Goal: Information Seeking & Learning: Learn about a topic

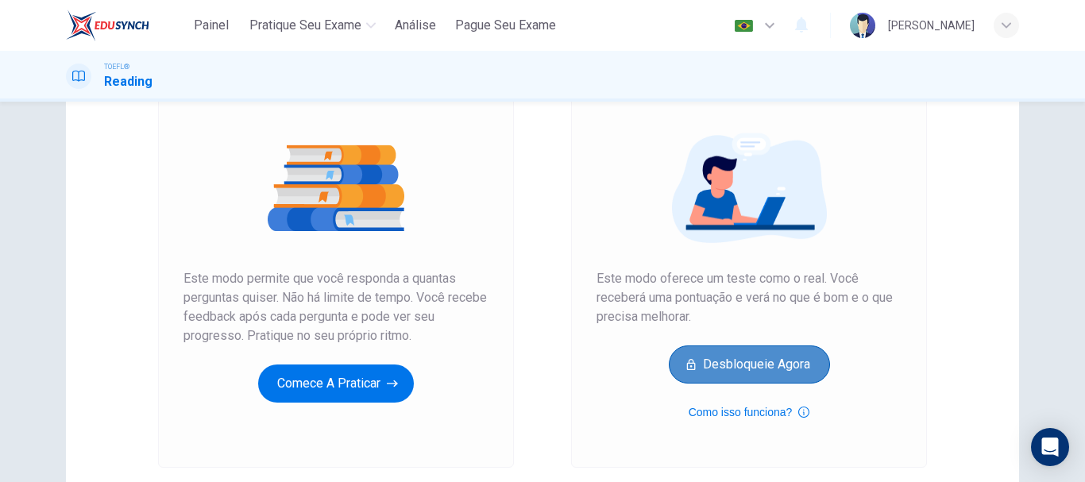
click at [800, 362] on button "Desbloqueie agora" at bounding box center [749, 364] width 161 height 38
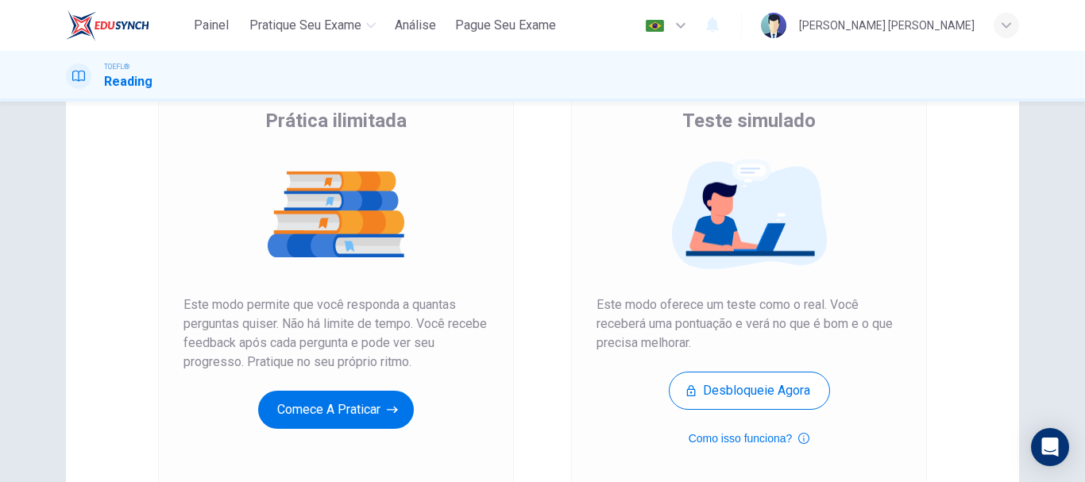
scroll to position [156, 0]
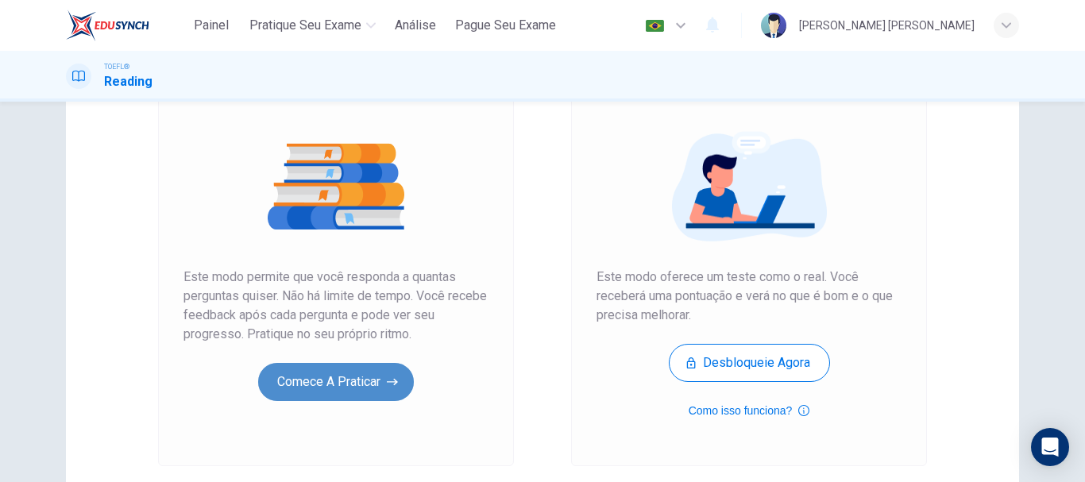
click at [362, 391] on button "Comece a praticar" at bounding box center [336, 382] width 156 height 38
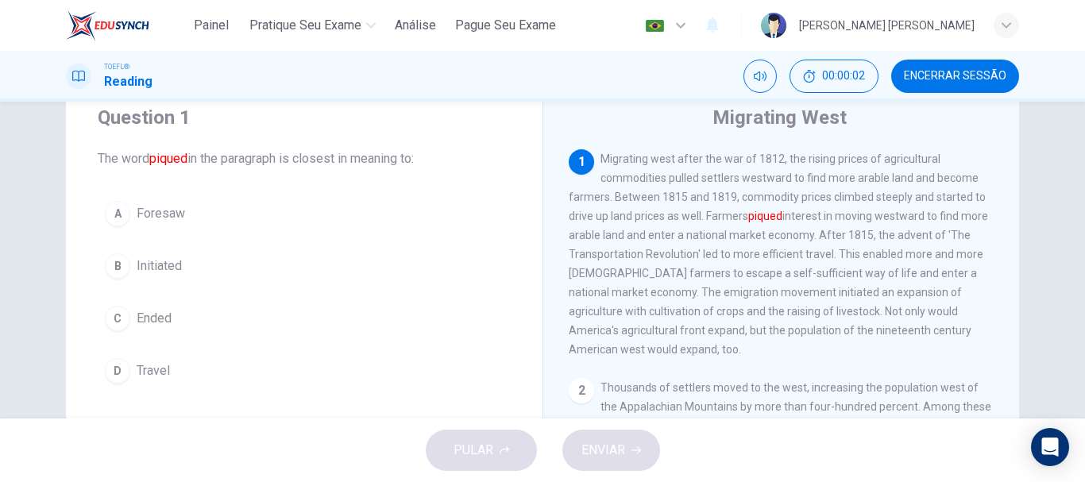
scroll to position [67, 0]
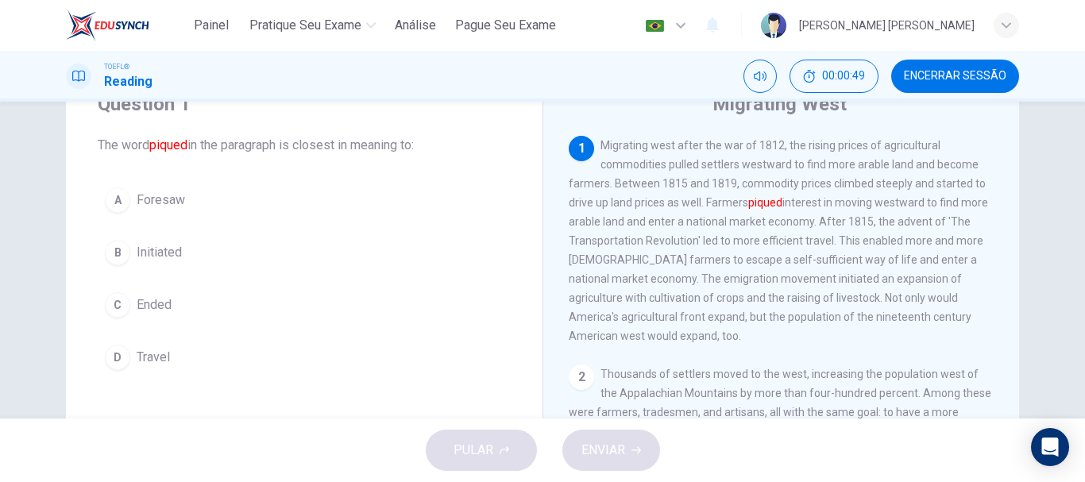
click at [141, 243] on span "Initiated" at bounding box center [159, 252] width 45 height 19
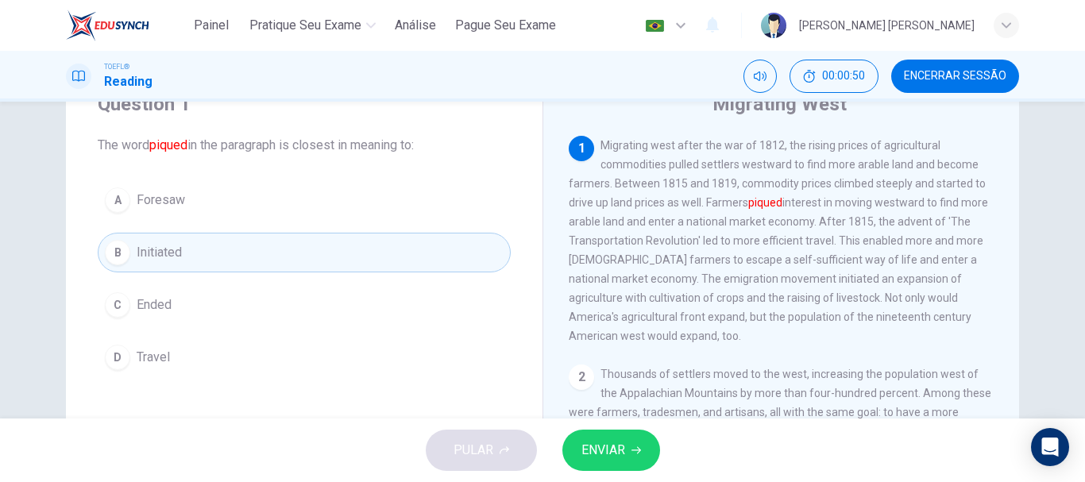
click at [609, 452] on span "ENVIAR" at bounding box center [603, 450] width 44 height 22
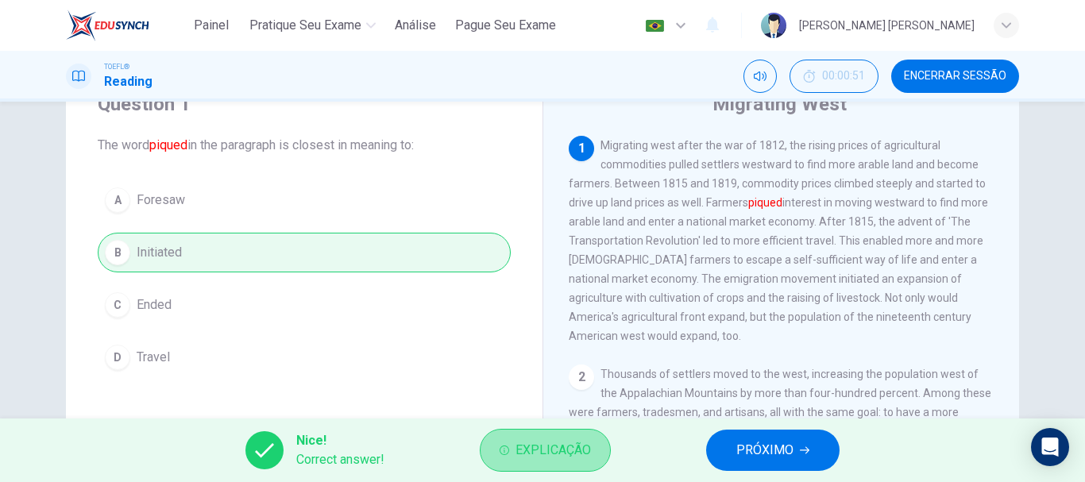
click at [580, 440] on span "Explicação" at bounding box center [552, 450] width 75 height 22
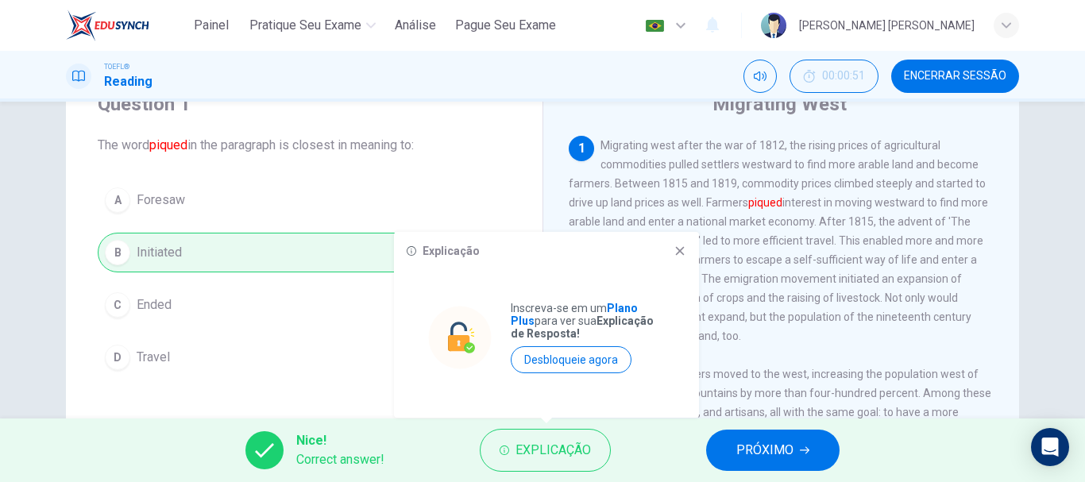
click at [721, 442] on button "PRÓXIMO" at bounding box center [772, 450] width 133 height 41
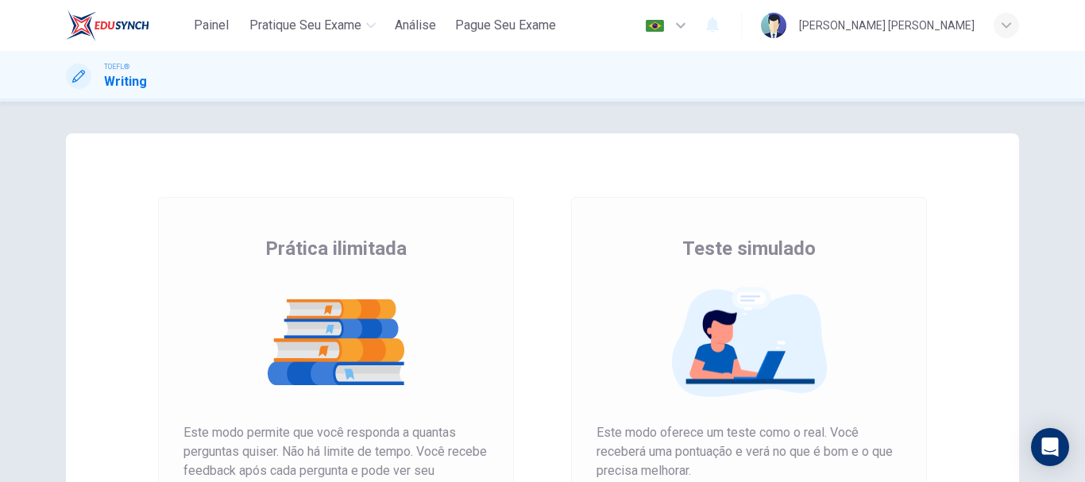
scroll to position [163, 0]
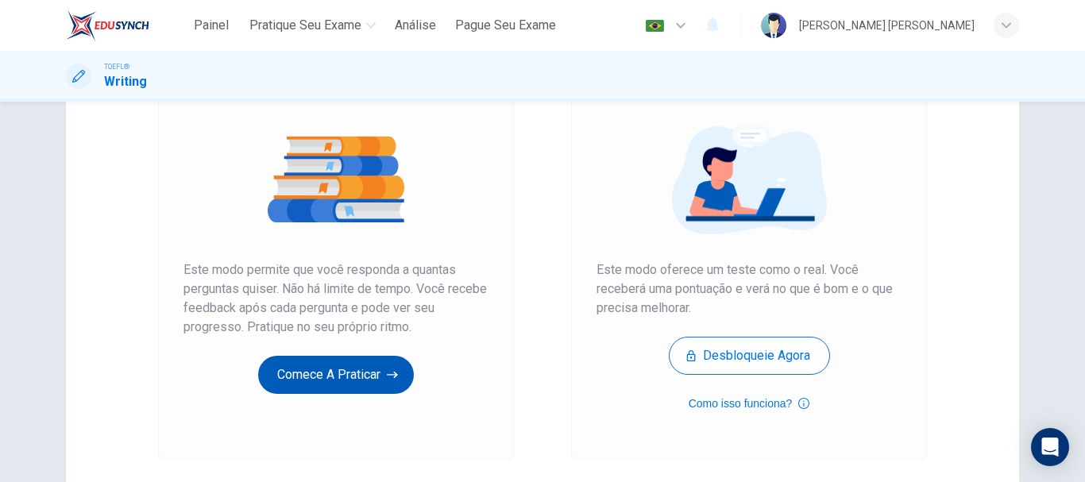
click at [366, 380] on button "Comece a praticar" at bounding box center [336, 375] width 156 height 38
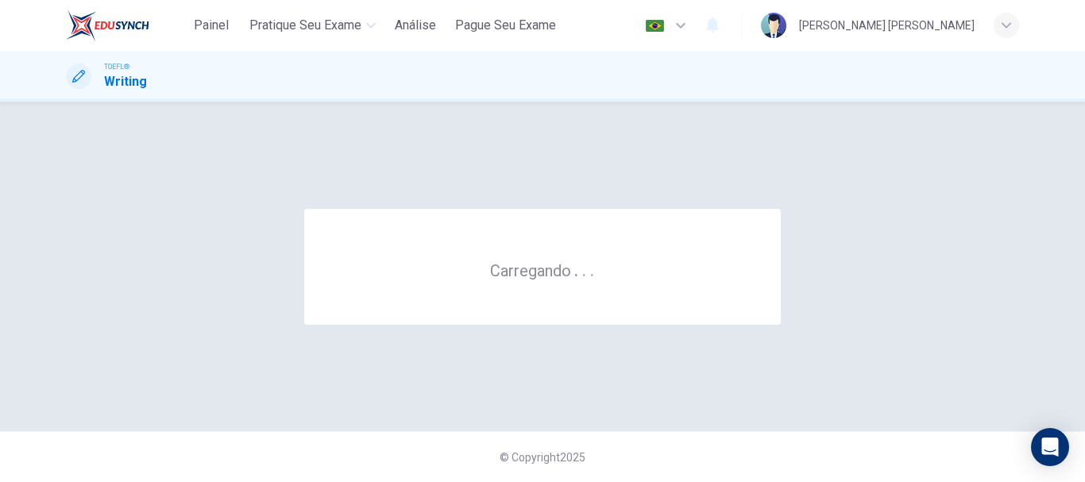
scroll to position [0, 0]
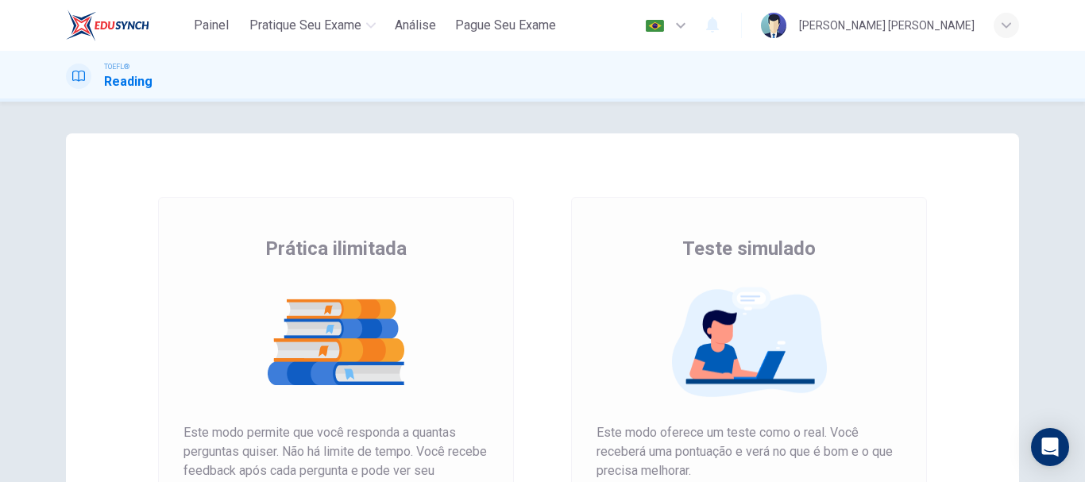
scroll to position [236, 0]
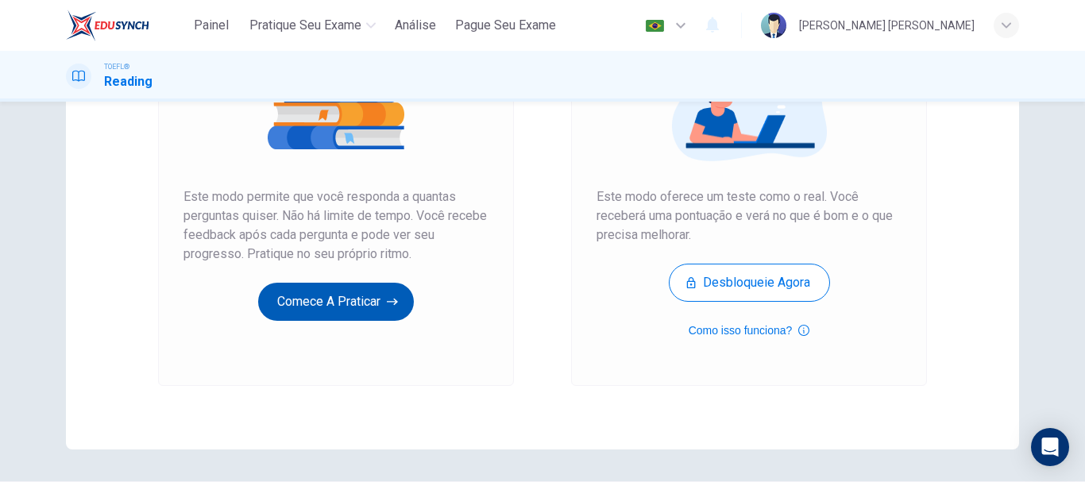
click at [380, 303] on button "Comece a praticar" at bounding box center [336, 302] width 156 height 38
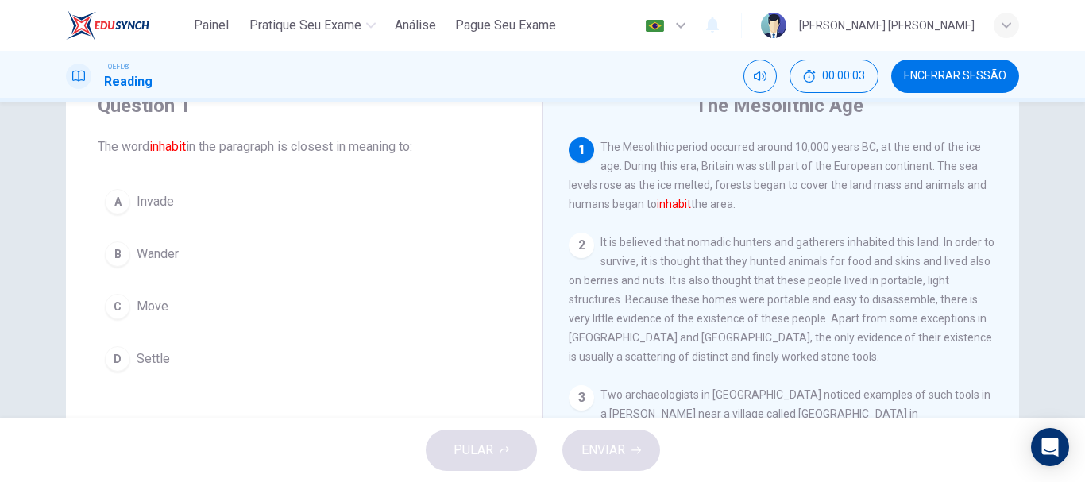
scroll to position [69, 0]
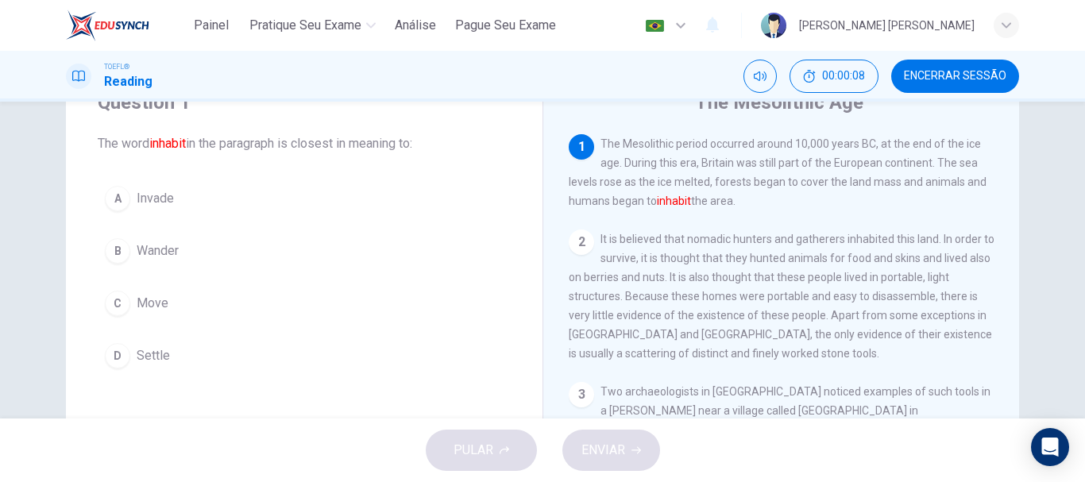
click at [147, 204] on span "Invade" at bounding box center [155, 198] width 37 height 19
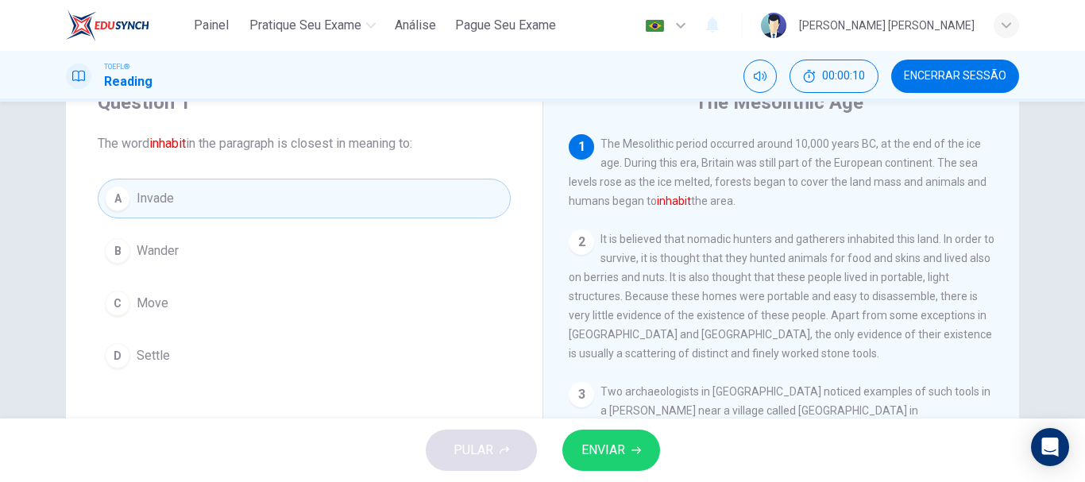
click at [577, 442] on button "ENVIAR" at bounding box center [611, 450] width 98 height 41
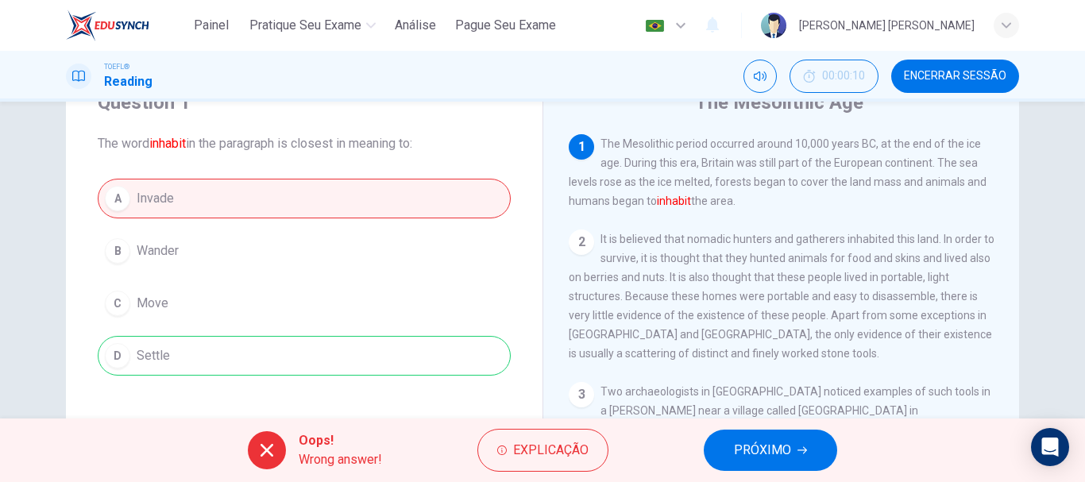
click at [361, 312] on div "A Invade B Wander C Move D Settle" at bounding box center [304, 277] width 413 height 197
click at [399, 361] on div "A Invade B Wander C Move D Settle" at bounding box center [304, 277] width 413 height 197
click at [746, 454] on span "PRÓXIMO" at bounding box center [762, 450] width 57 height 22
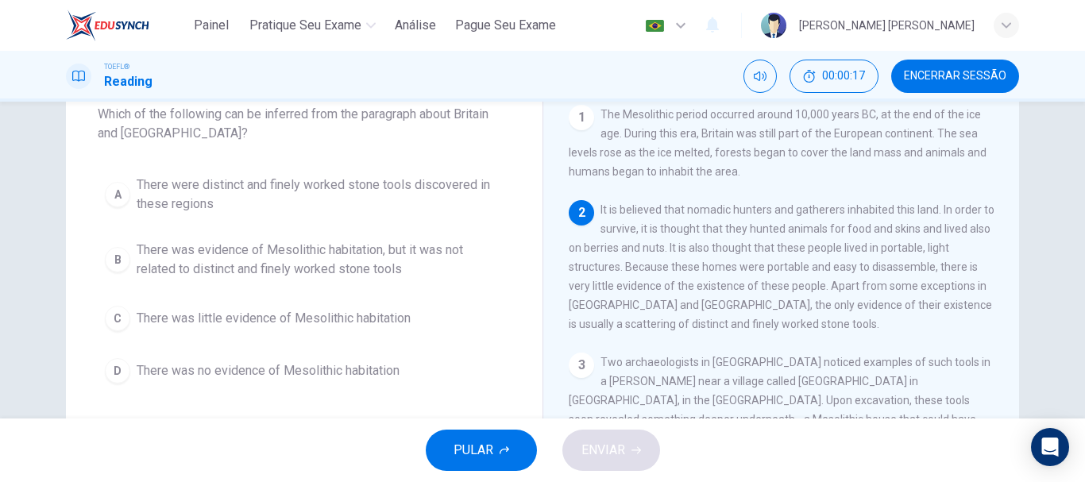
scroll to position [100, 0]
click at [380, 263] on span "There was evidence of Mesolithic habitation, but it was not related to distinct…" at bounding box center [320, 258] width 367 height 38
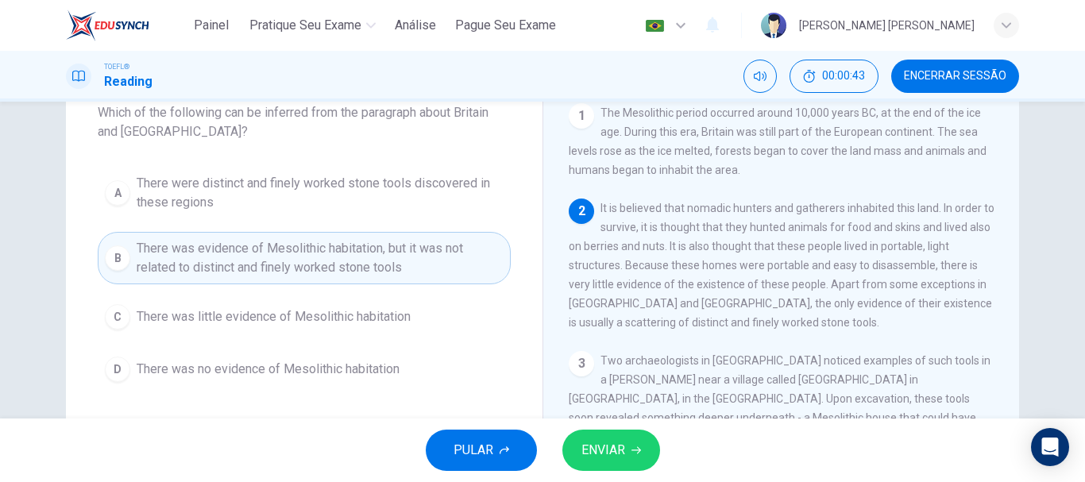
click at [590, 453] on span "ENVIAR" at bounding box center [603, 450] width 44 height 22
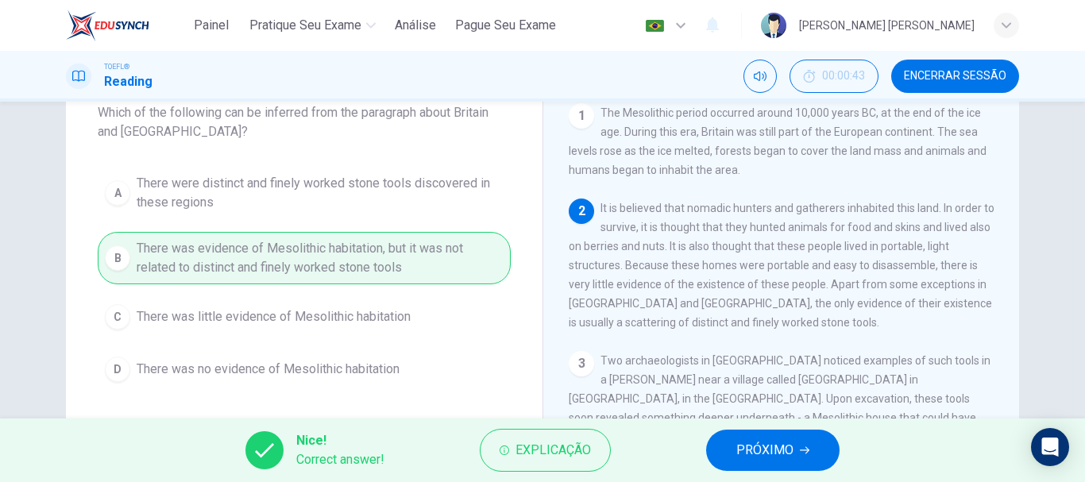
click at [762, 442] on span "PRÓXIMO" at bounding box center [764, 450] width 57 height 22
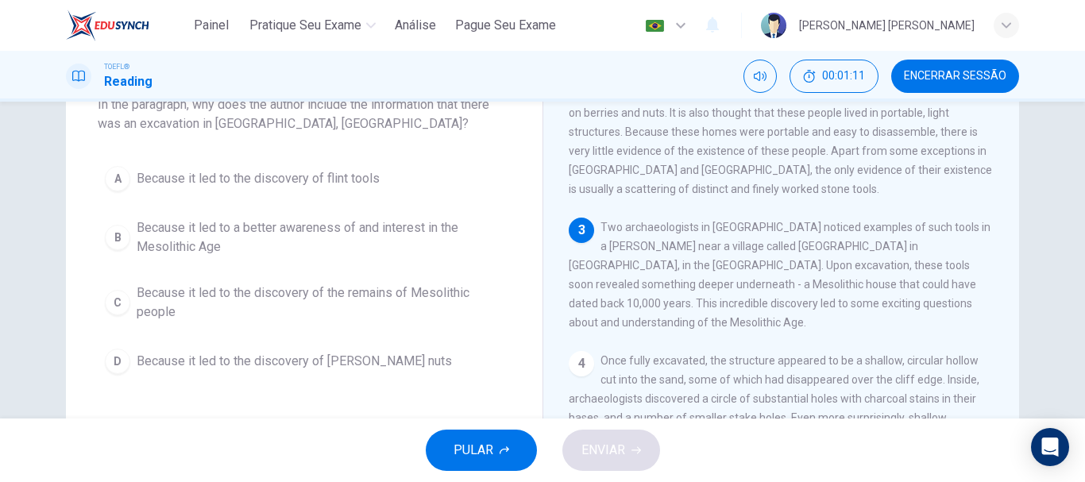
scroll to position [128, 0]
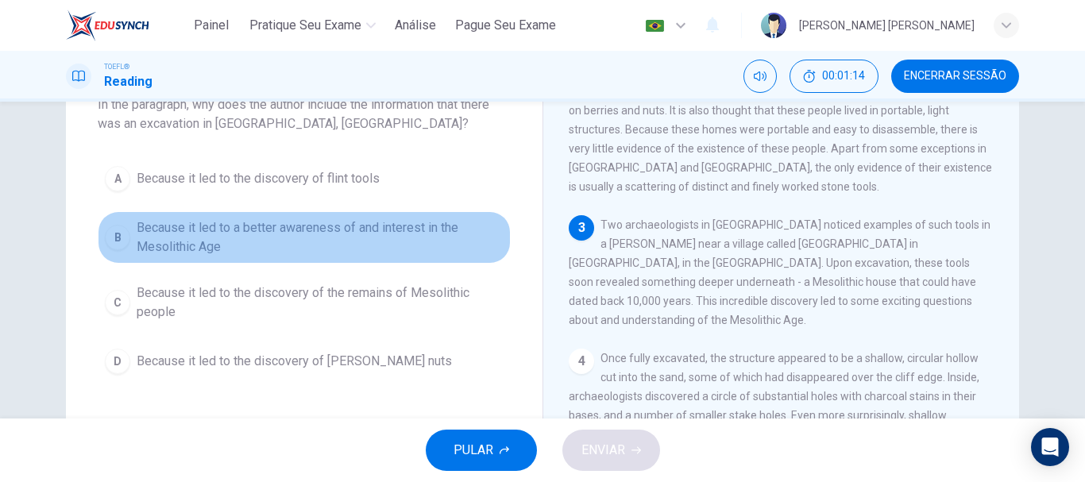
click at [357, 233] on span "Because it led to a better awareness of and interest in the Mesolithic Age" at bounding box center [320, 237] width 367 height 38
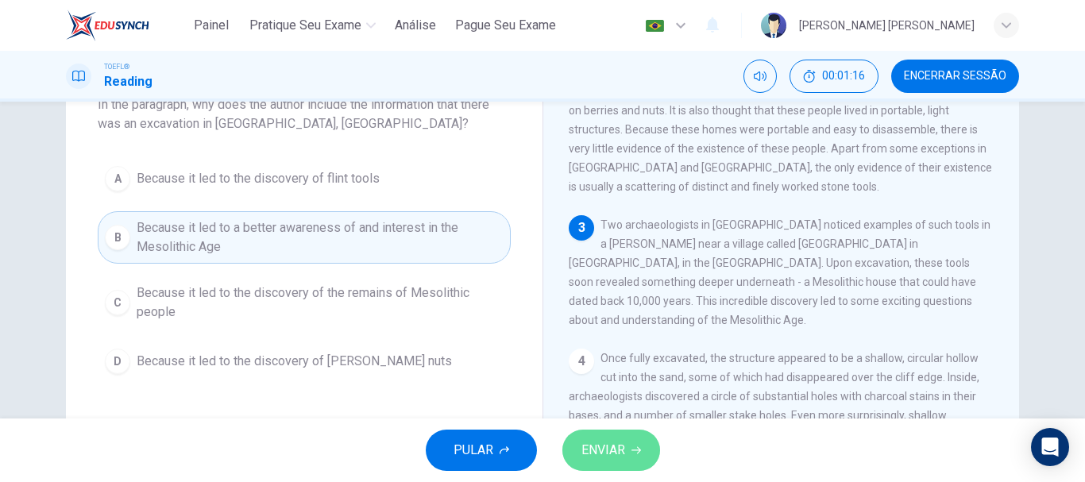
click at [598, 444] on span "ENVIAR" at bounding box center [603, 450] width 44 height 22
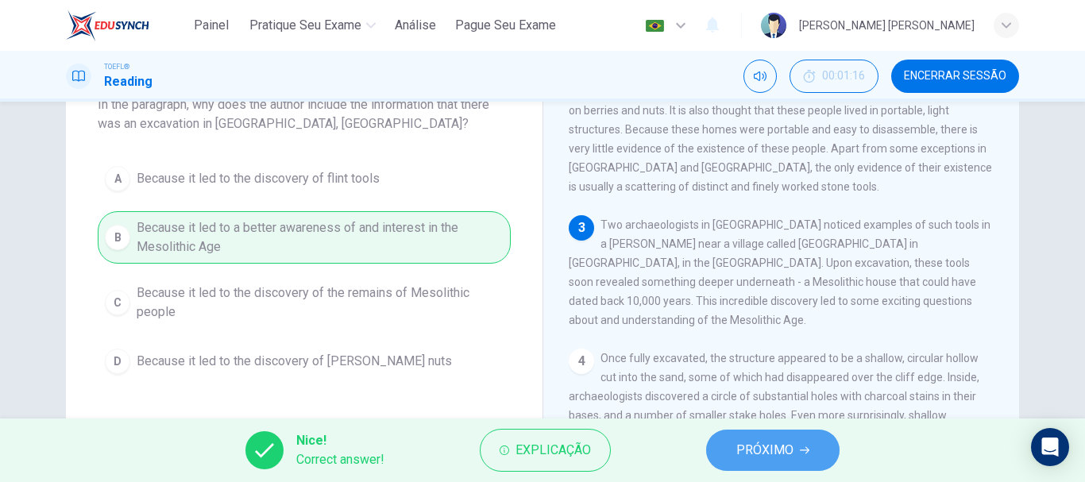
click at [754, 444] on span "PRÓXIMO" at bounding box center [764, 450] width 57 height 22
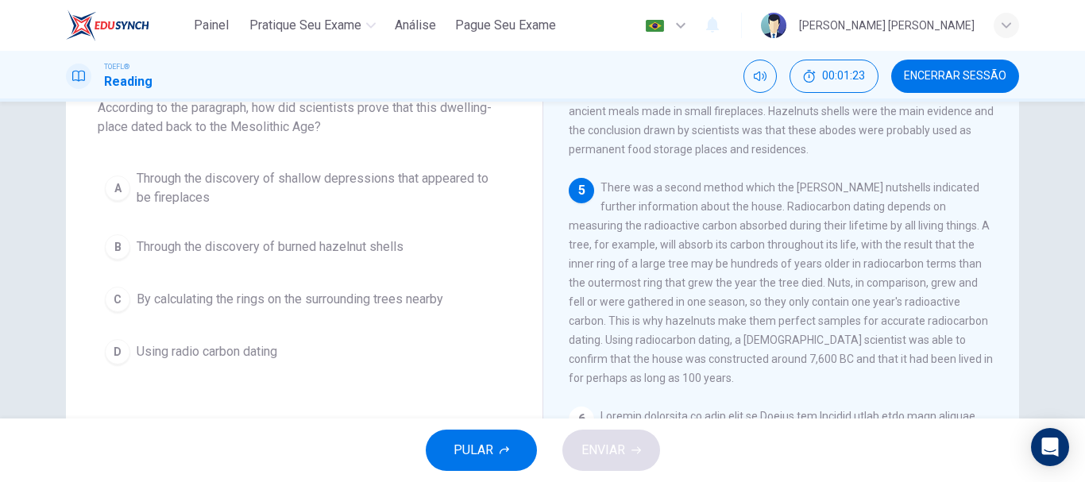
scroll to position [106, 0]
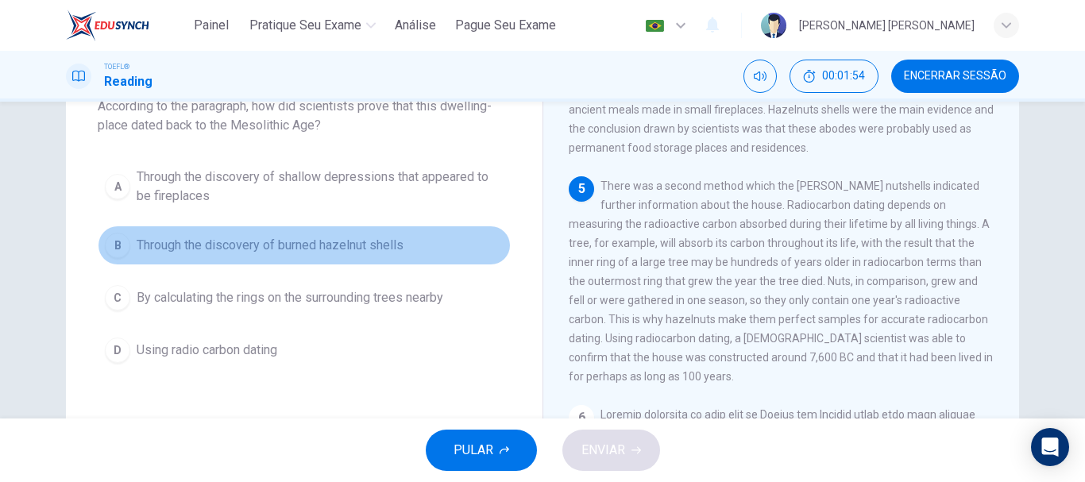
click at [295, 256] on button "B Through the discovery of burned hazelnut shells" at bounding box center [304, 246] width 413 height 40
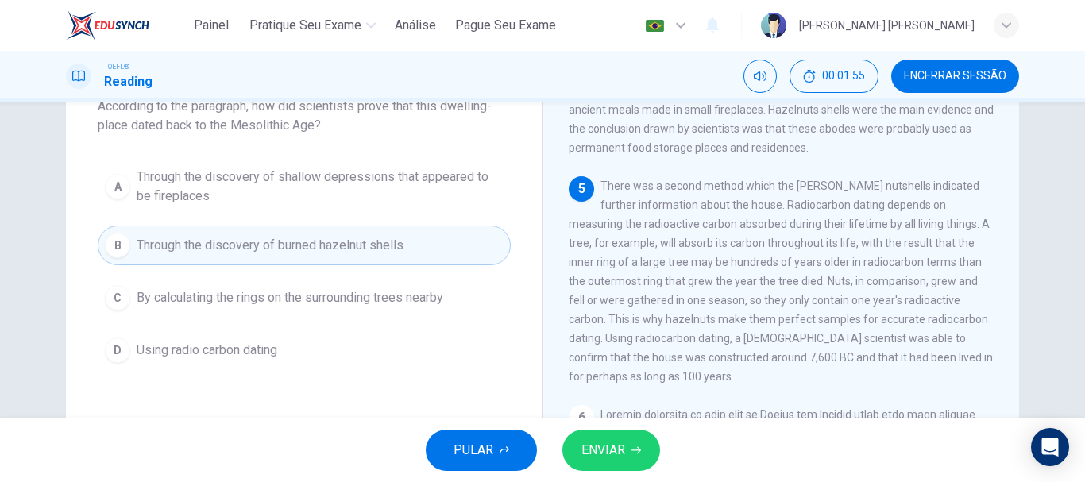
click at [599, 456] on span "ENVIAR" at bounding box center [603, 450] width 44 height 22
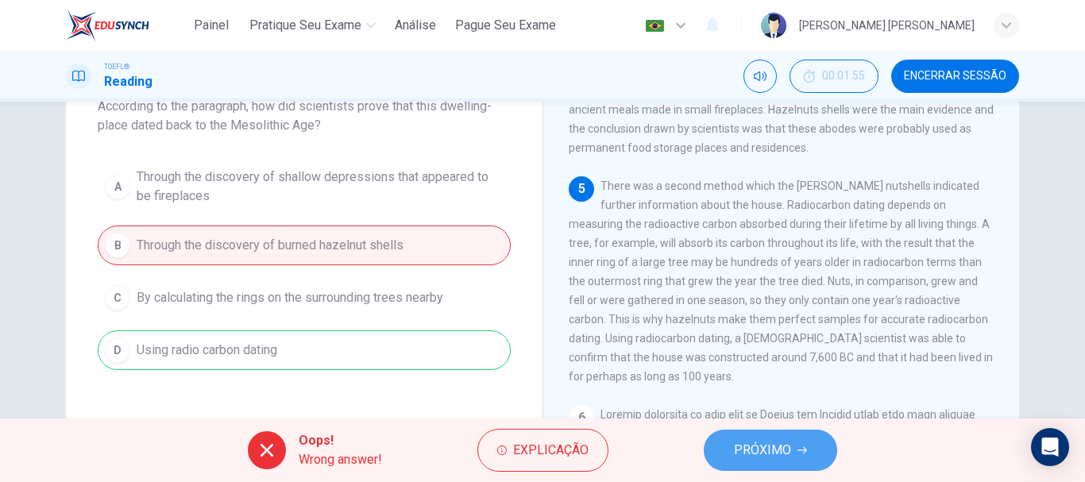
click at [732, 453] on button "PRÓXIMO" at bounding box center [770, 450] width 133 height 41
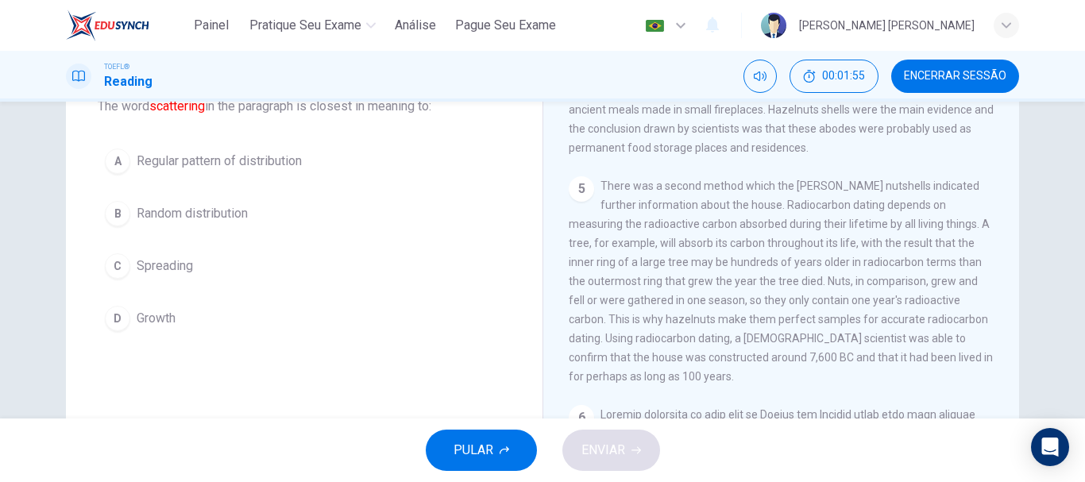
scroll to position [98, 0]
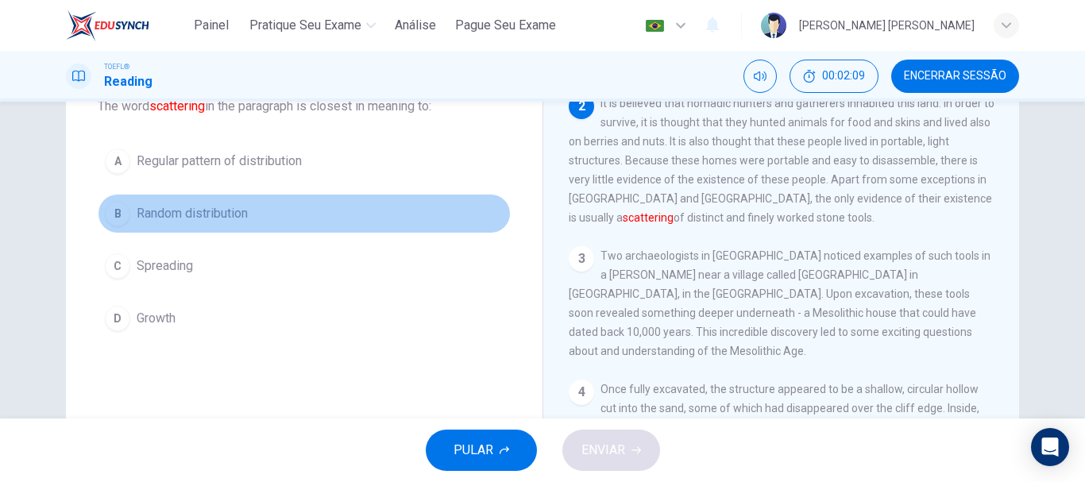
click at [237, 217] on span "Random distribution" at bounding box center [192, 213] width 111 height 19
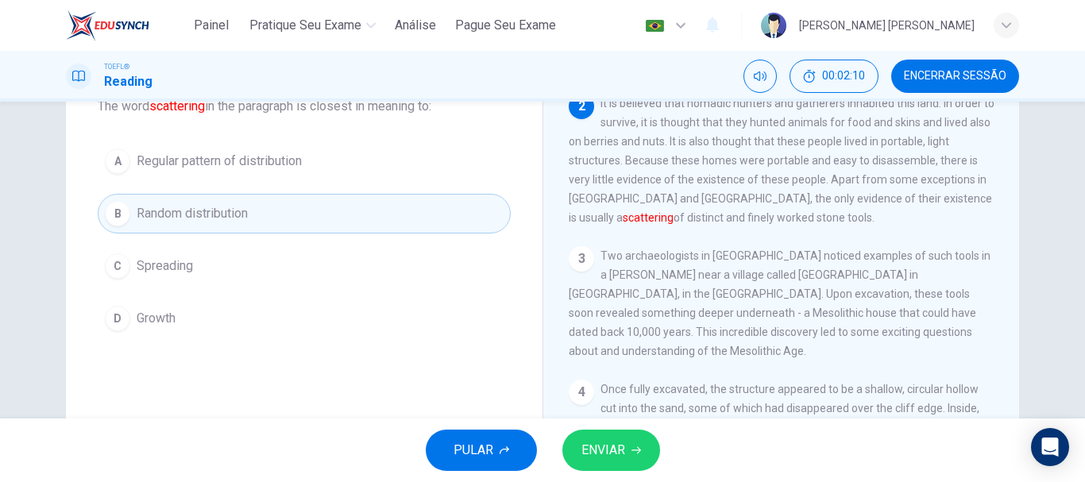
click at [607, 444] on span "ENVIAR" at bounding box center [603, 450] width 44 height 22
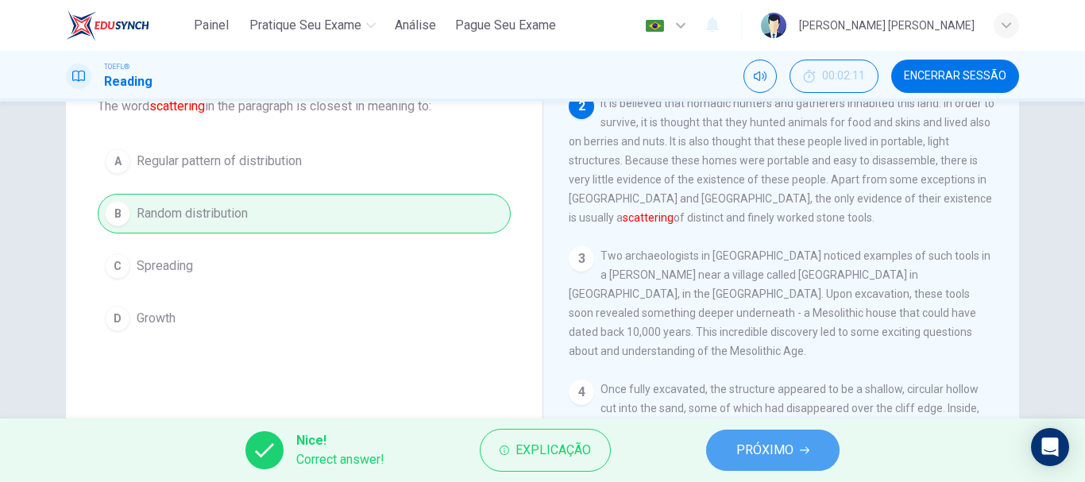
click at [723, 456] on button "PRÓXIMO" at bounding box center [772, 450] width 133 height 41
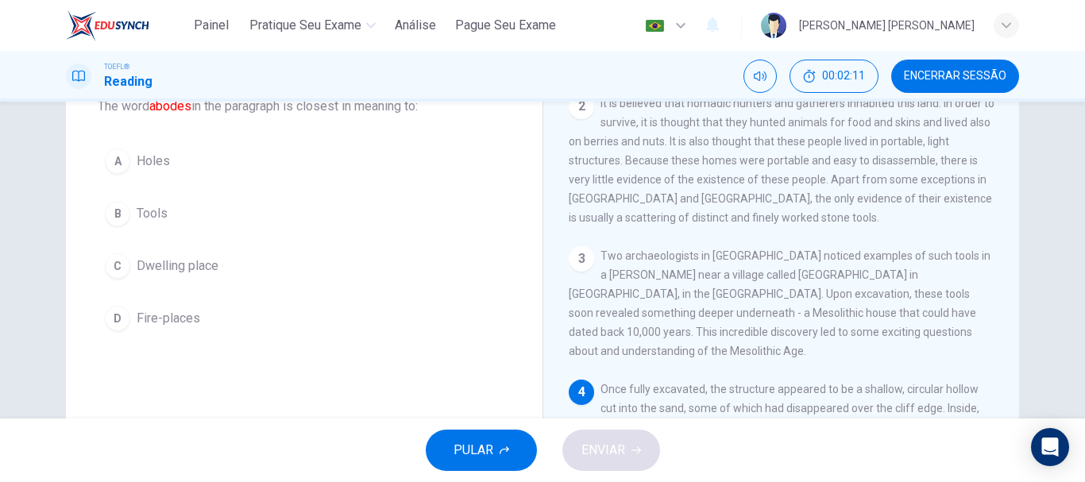
scroll to position [236, 0]
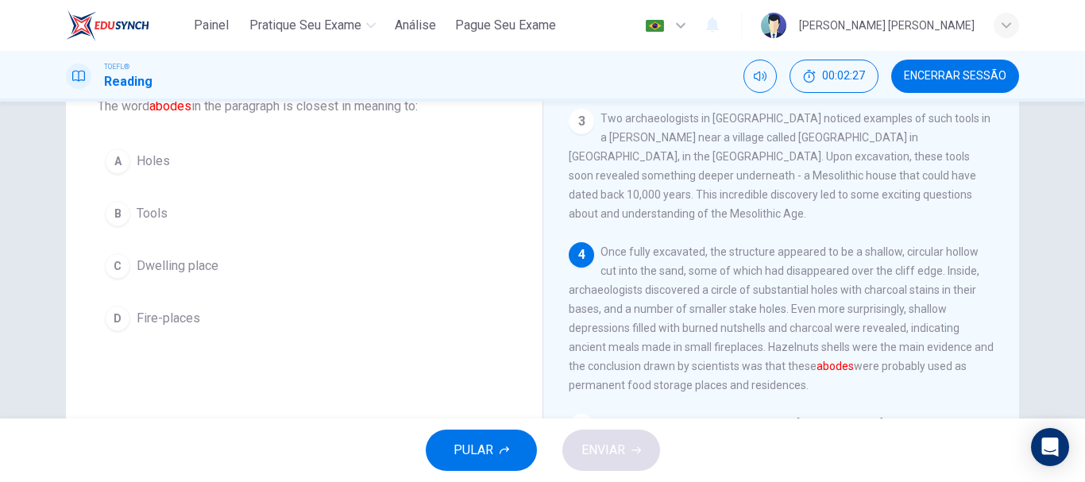
click at [162, 219] on span "Tools" at bounding box center [152, 213] width 31 height 19
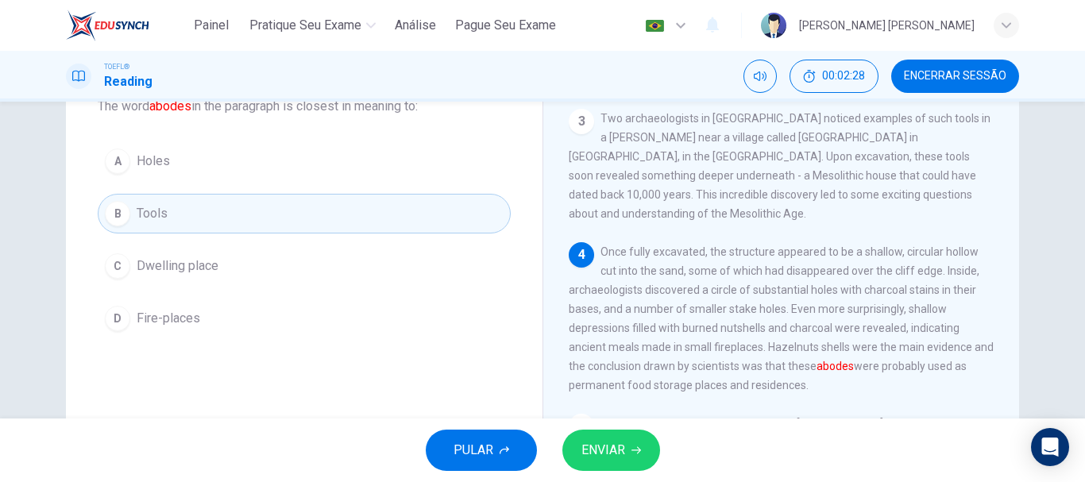
click at [580, 434] on button "ENVIAR" at bounding box center [611, 450] width 98 height 41
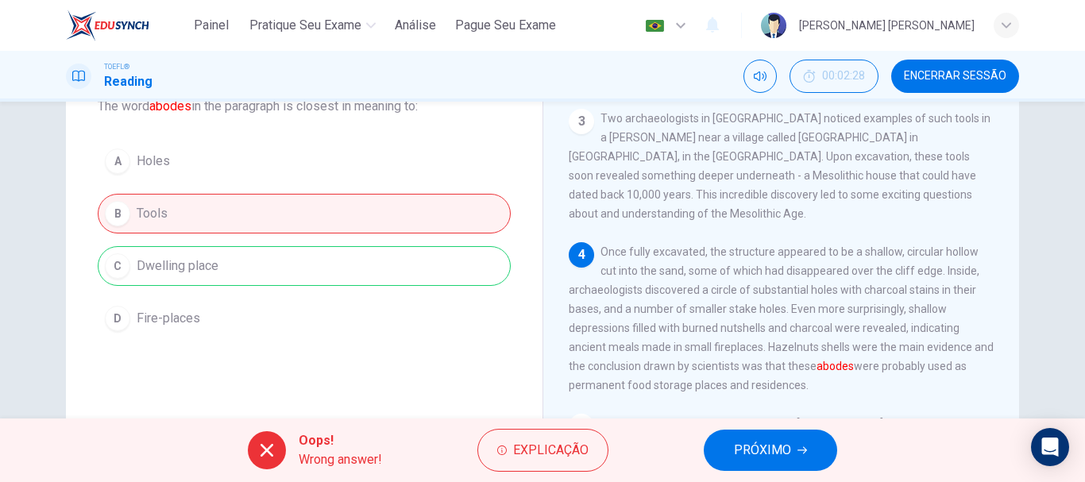
click at [771, 457] on span "PRÓXIMO" at bounding box center [762, 450] width 57 height 22
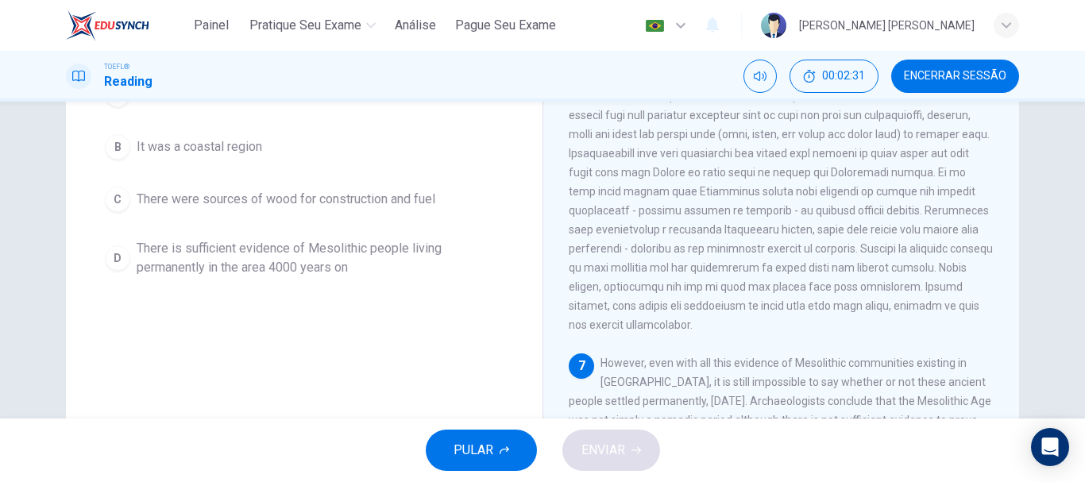
scroll to position [0, 0]
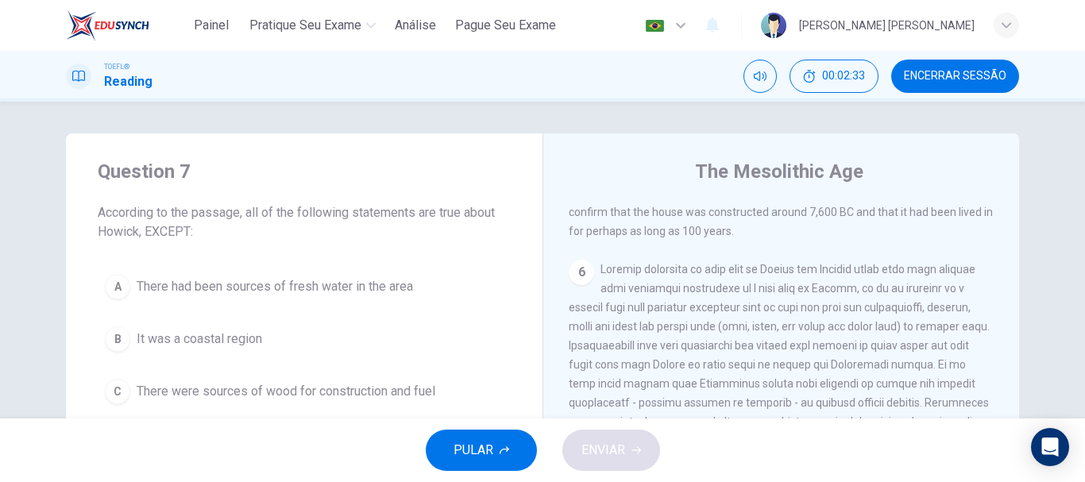
click at [943, 65] on button "Encerrar Sessão" at bounding box center [955, 76] width 128 height 33
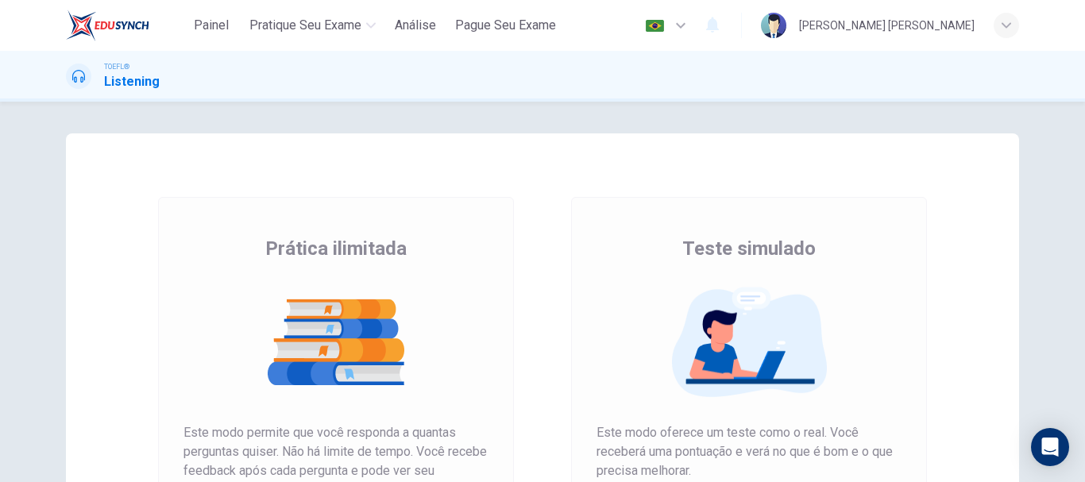
scroll to position [233, 0]
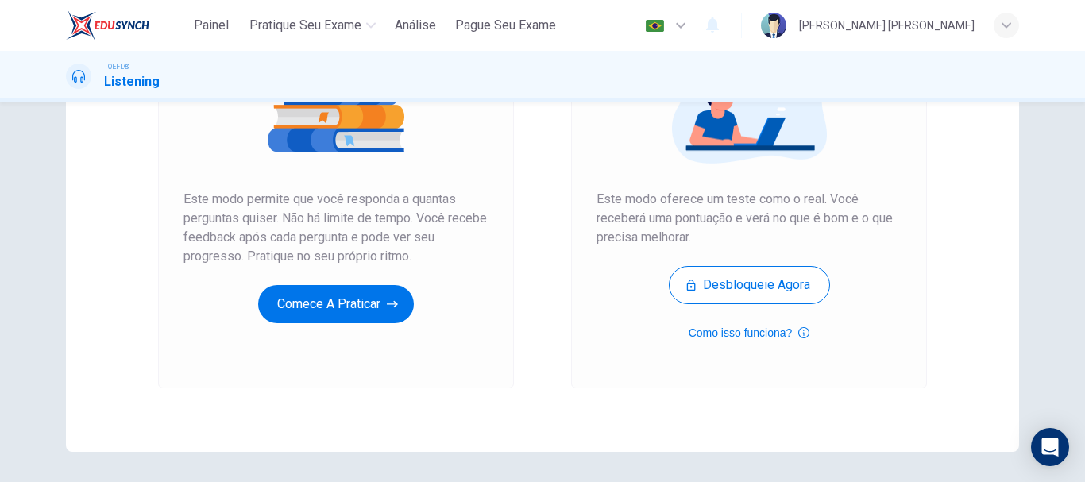
click at [331, 323] on div "Prática ilimitada Este modo permite que você responda a quantas perguntas quise…" at bounding box center [336, 175] width 356 height 425
click at [341, 321] on button "Comece a praticar" at bounding box center [336, 304] width 156 height 38
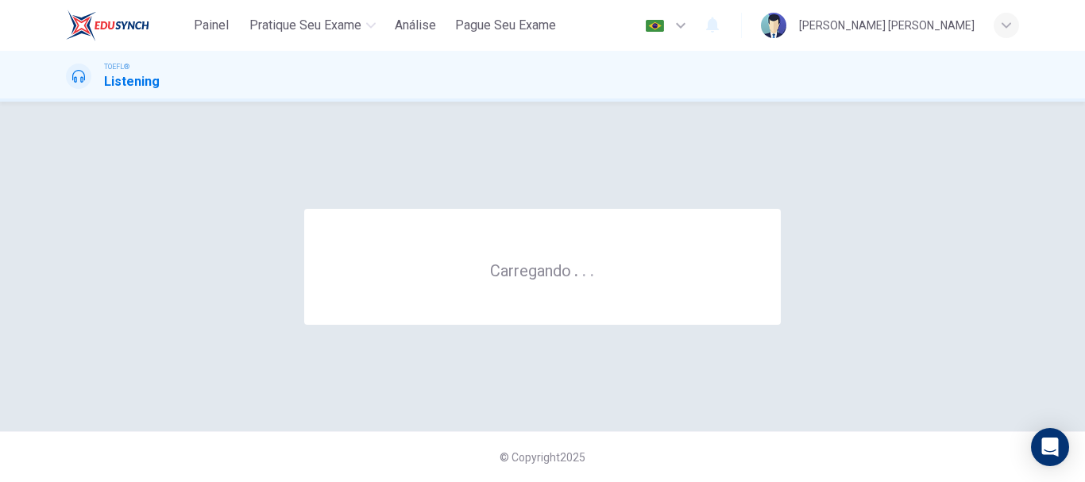
scroll to position [0, 0]
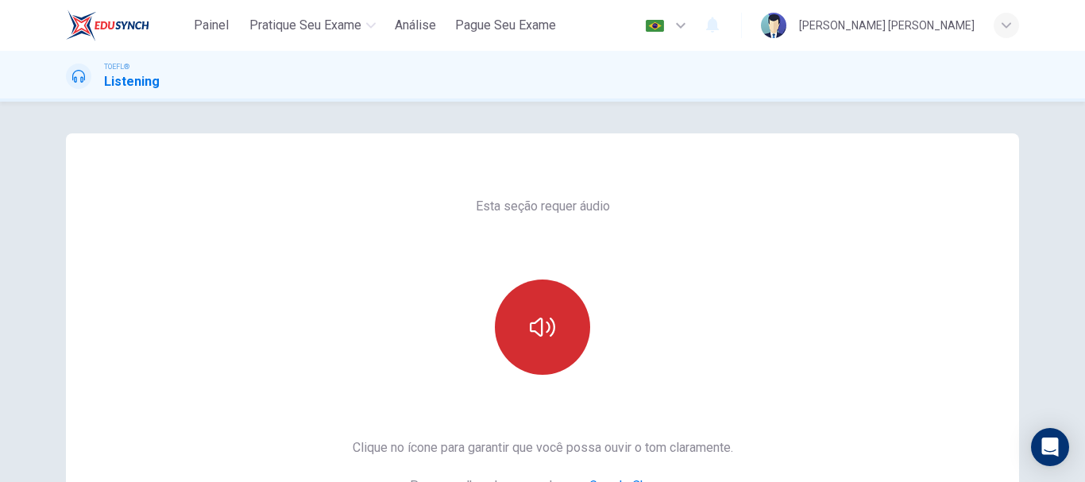
click at [534, 318] on icon "button" at bounding box center [542, 326] width 25 height 25
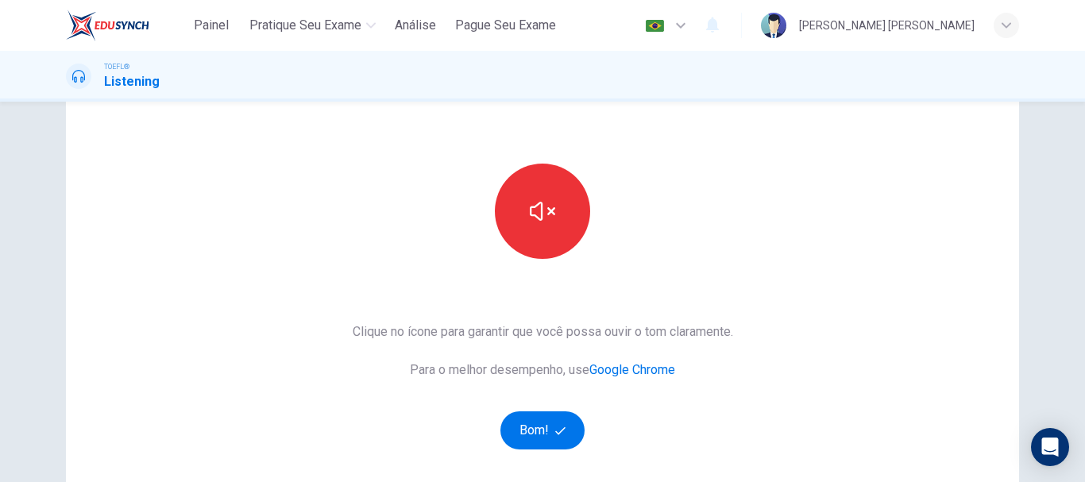
scroll to position [126, 0]
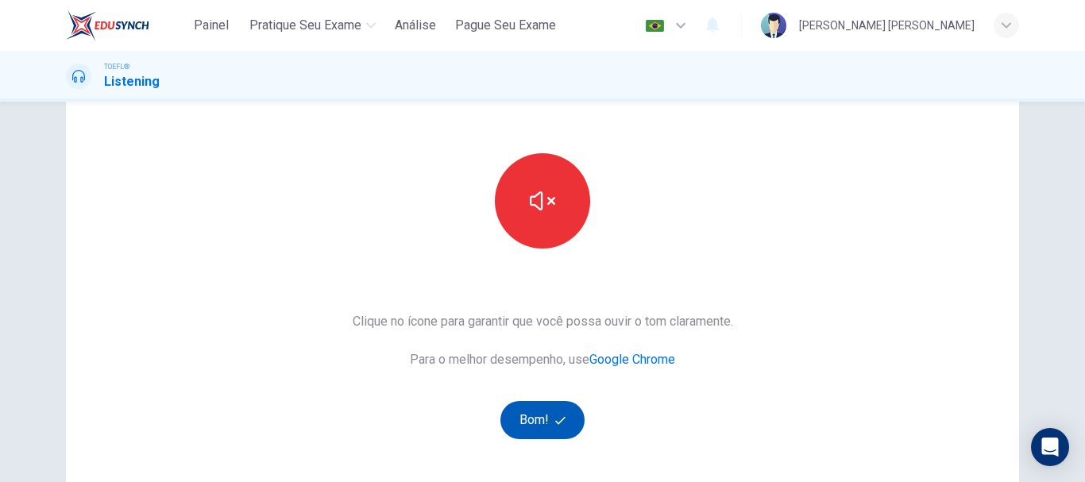
click at [555, 415] on icon "button" at bounding box center [560, 420] width 10 height 10
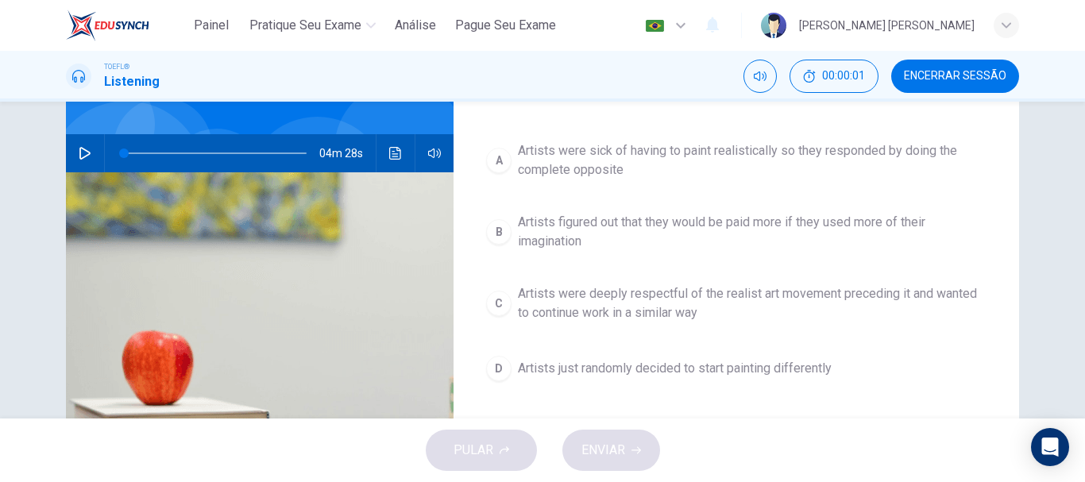
click at [79, 155] on icon "button" at bounding box center [85, 153] width 13 height 13
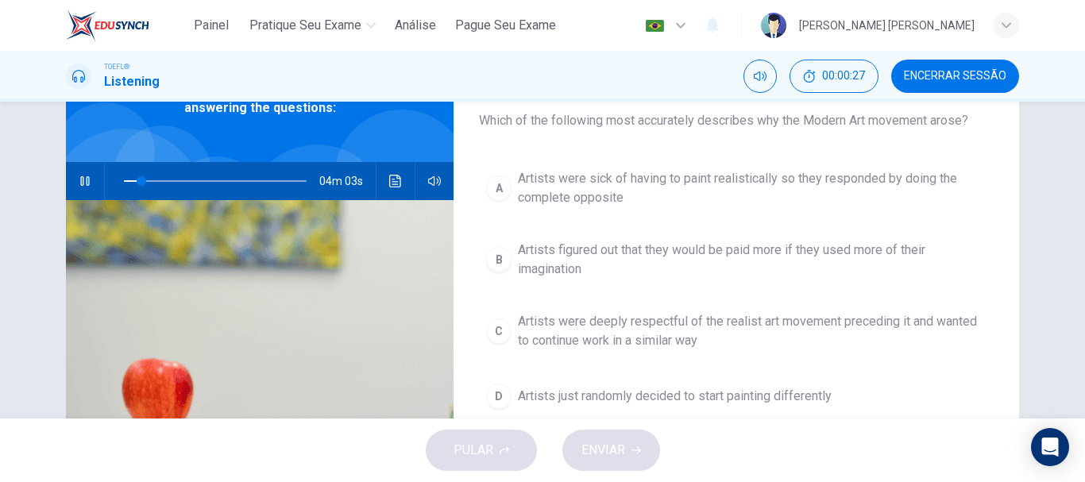
scroll to position [97, 0]
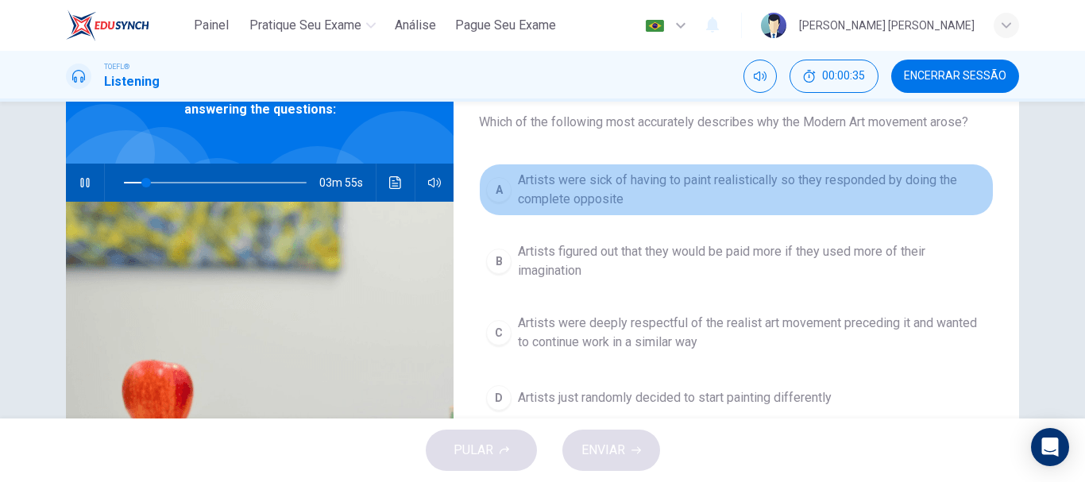
click at [770, 192] on span "Artists were sick of having to paint realistically so they responded by doing t…" at bounding box center [752, 190] width 469 height 38
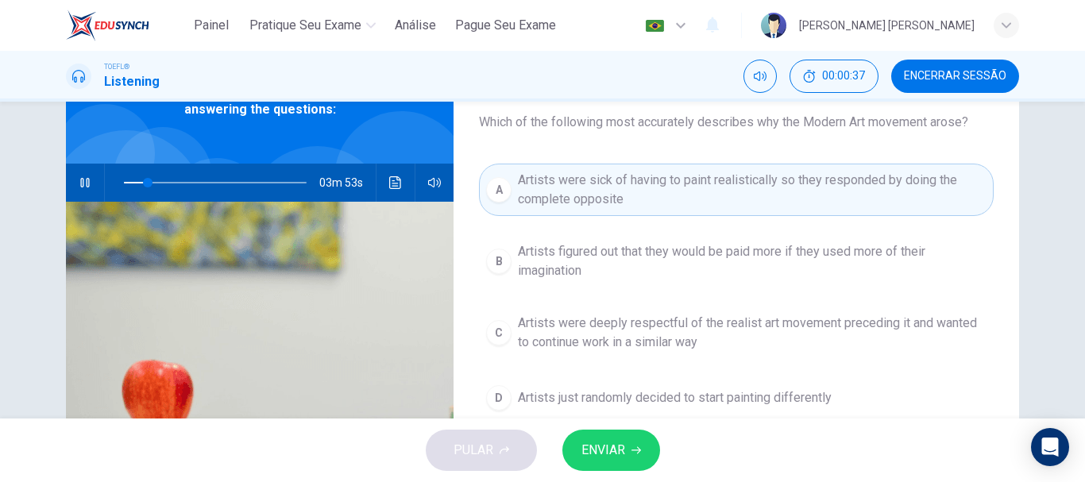
drag, startPoint x: 1063, startPoint y: 241, endPoint x: 1079, endPoint y: 273, distance: 35.5
click at [1079, 273] on div "Pergunta 1 Which of the following most accurately describes why the Modern Art …" at bounding box center [542, 260] width 1085 height 317
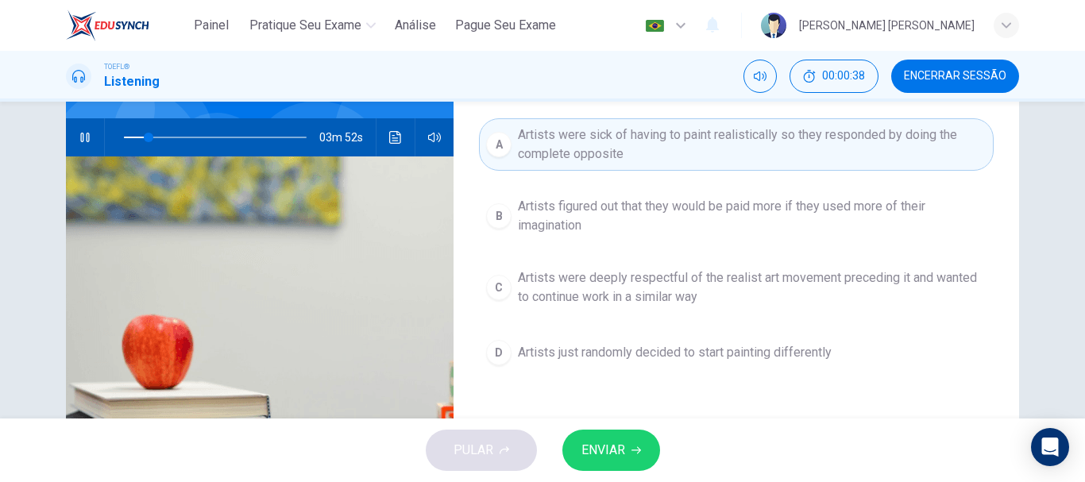
scroll to position [154, 0]
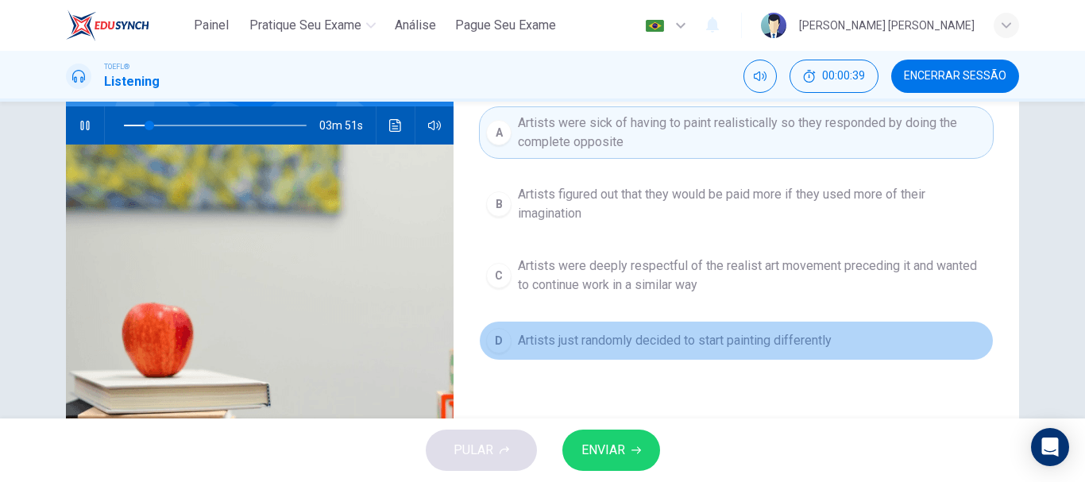
click at [795, 338] on span "Artists just randomly decided to start painting differently" at bounding box center [675, 340] width 314 height 19
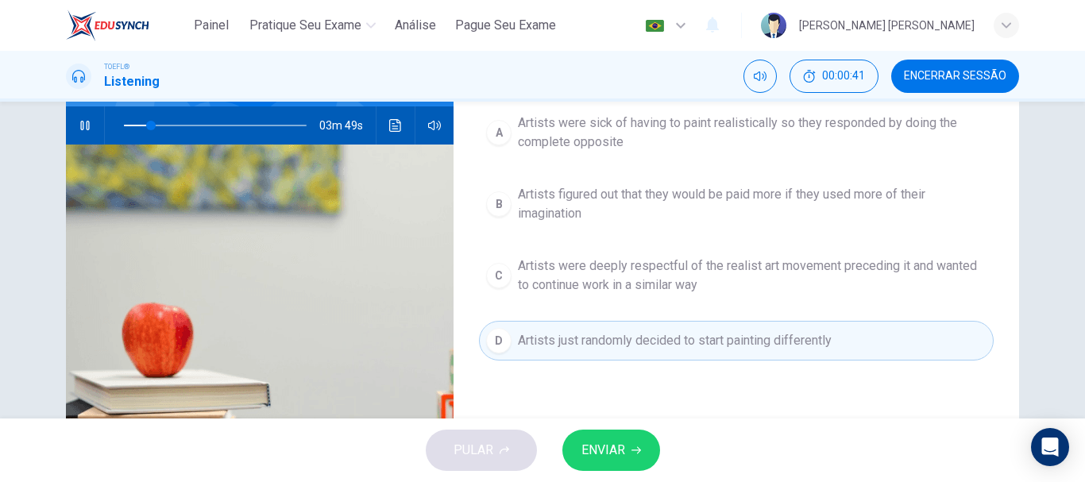
scroll to position [129, 0]
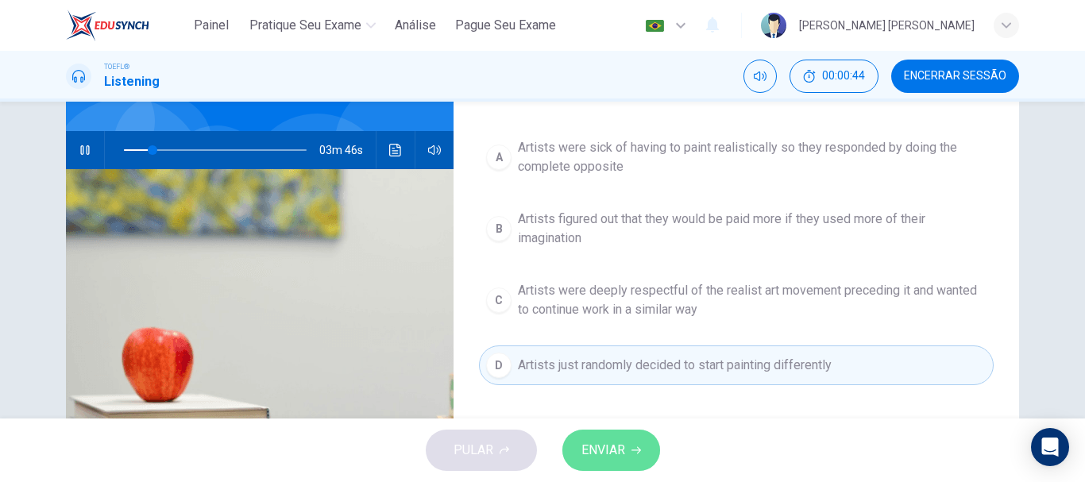
click at [619, 449] on span "ENVIAR" at bounding box center [603, 450] width 44 height 22
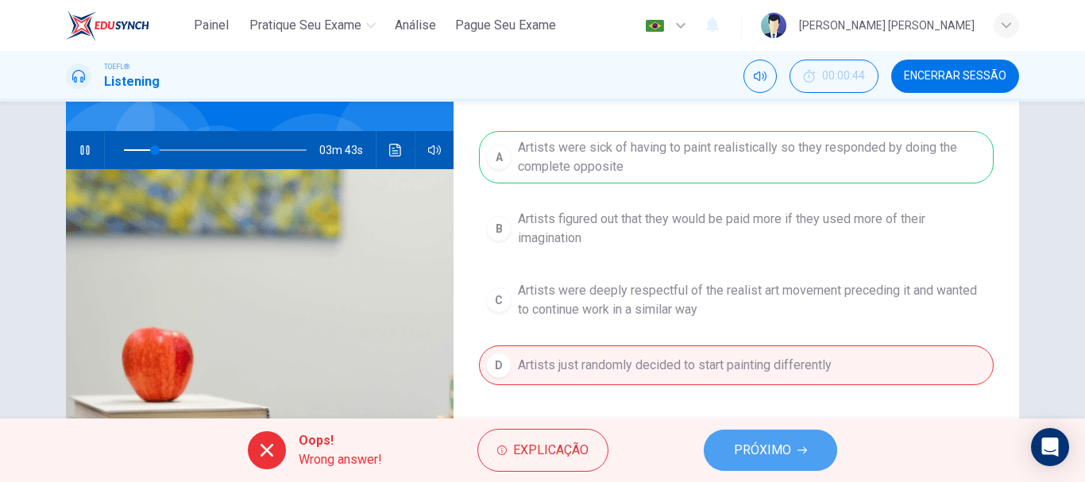
click at [746, 453] on span "PRÓXIMO" at bounding box center [762, 450] width 57 height 22
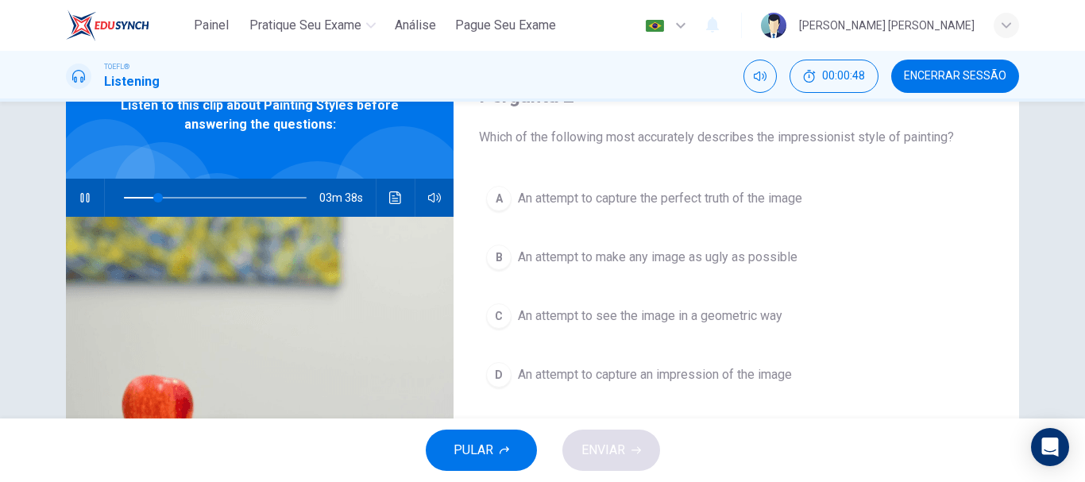
scroll to position [85, 0]
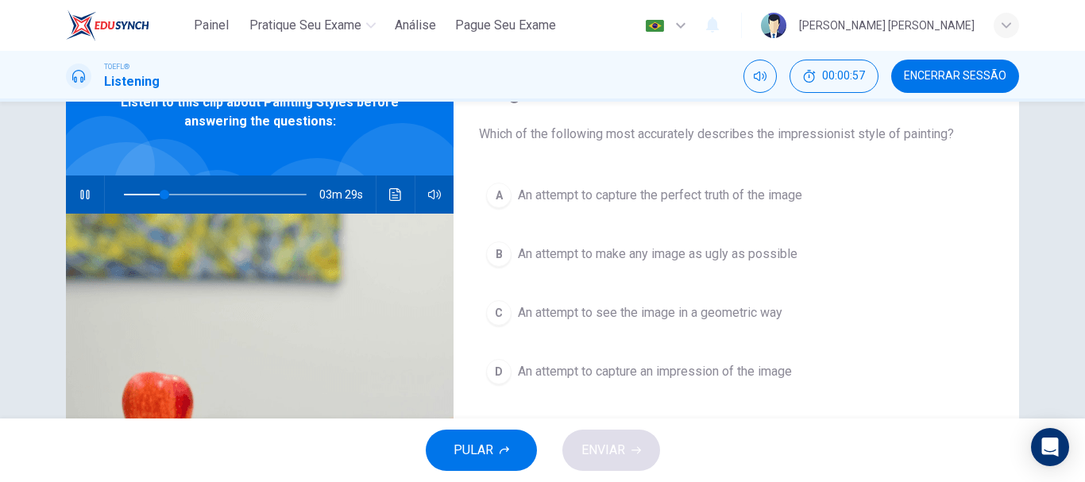
click at [730, 326] on button "C An attempt to see the image in a geometric way" at bounding box center [736, 313] width 515 height 40
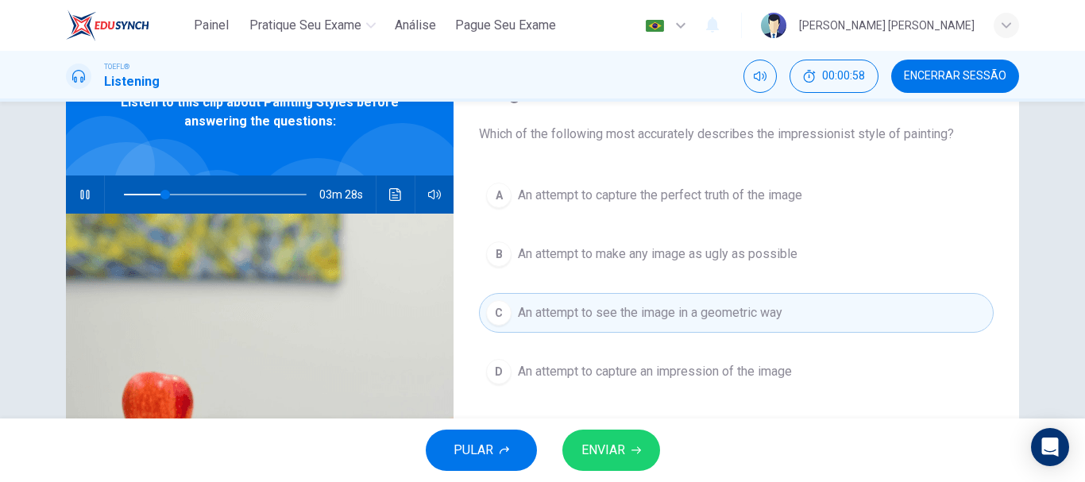
click at [611, 426] on div "PULAR ENVIAR" at bounding box center [542, 450] width 1085 height 64
click at [619, 436] on button "ENVIAR" at bounding box center [611, 450] width 98 height 41
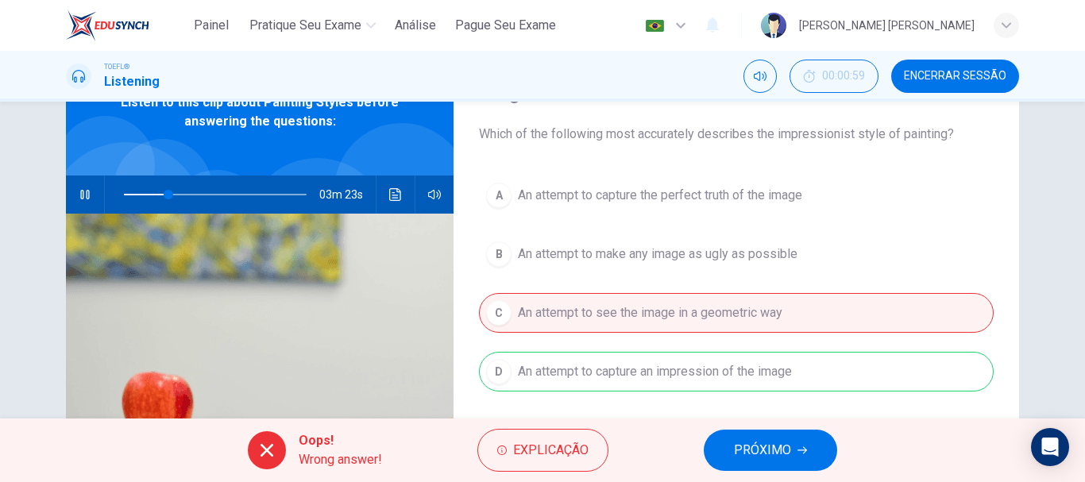
type input "25"
